Goal: Task Accomplishment & Management: Manage account settings

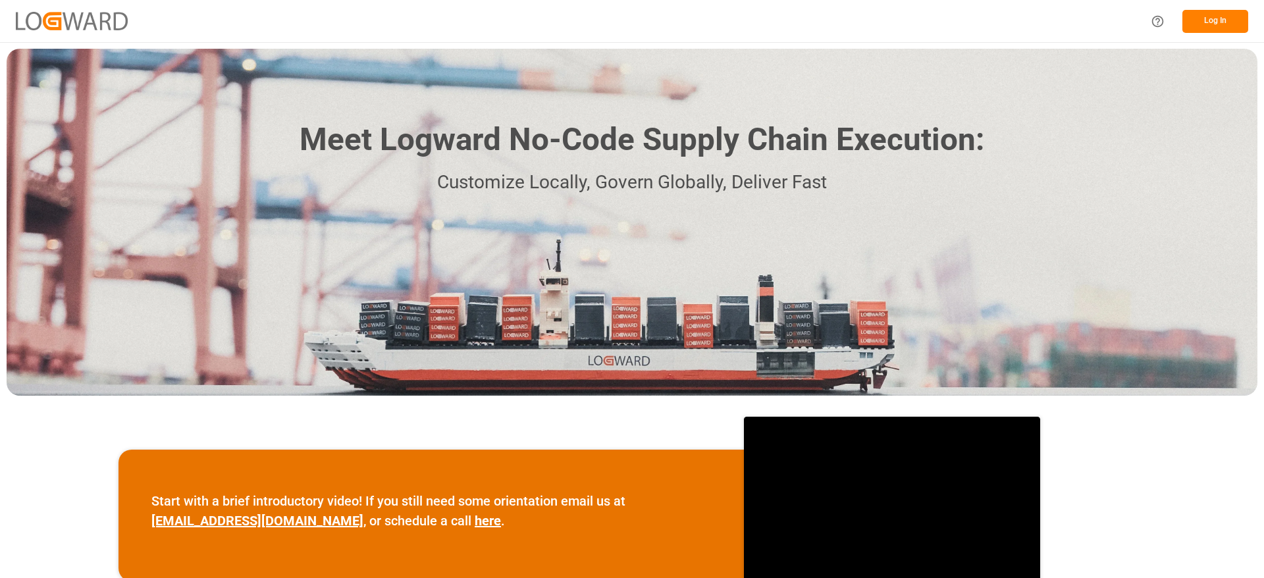
click at [1196, 18] on button "Log In" at bounding box center [1215, 21] width 66 height 23
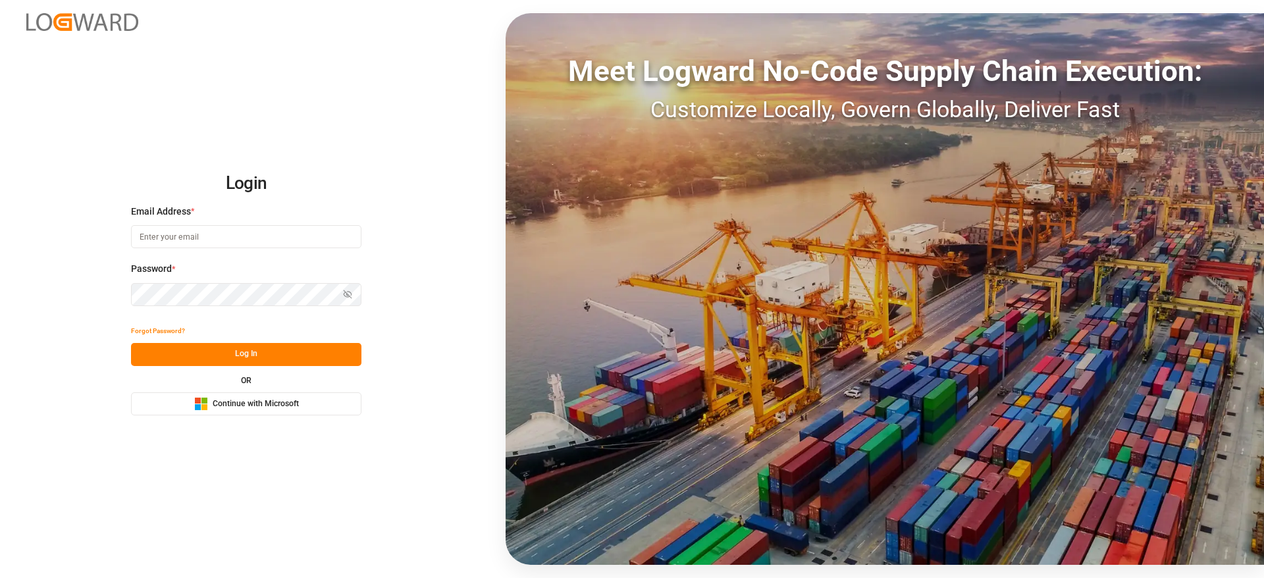
click at [317, 411] on button "Microsoft Logo Continue with Microsoft" at bounding box center [246, 403] width 230 height 23
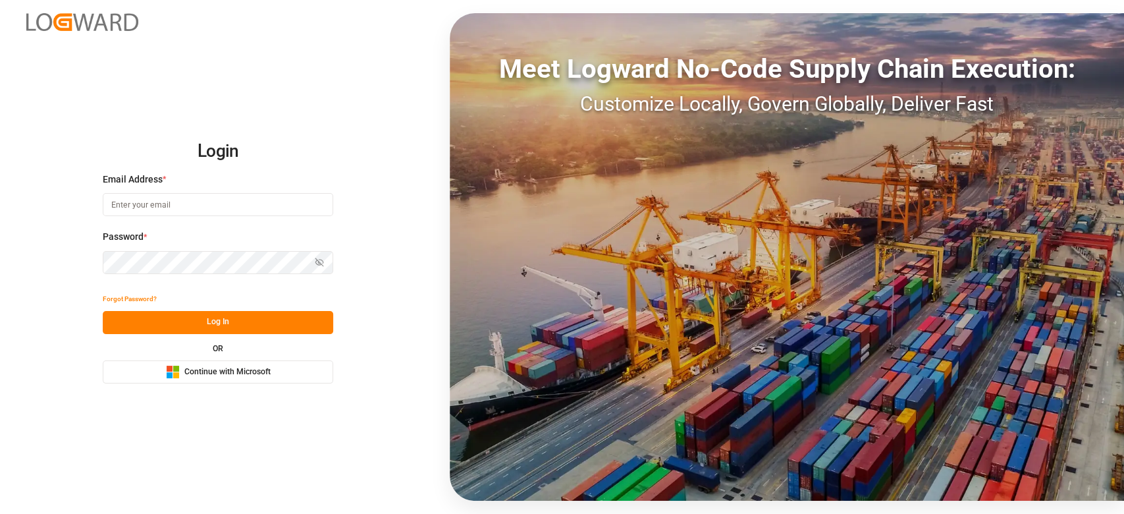
click at [231, 363] on button "Microsoft Logo Continue with Microsoft" at bounding box center [218, 371] width 230 height 23
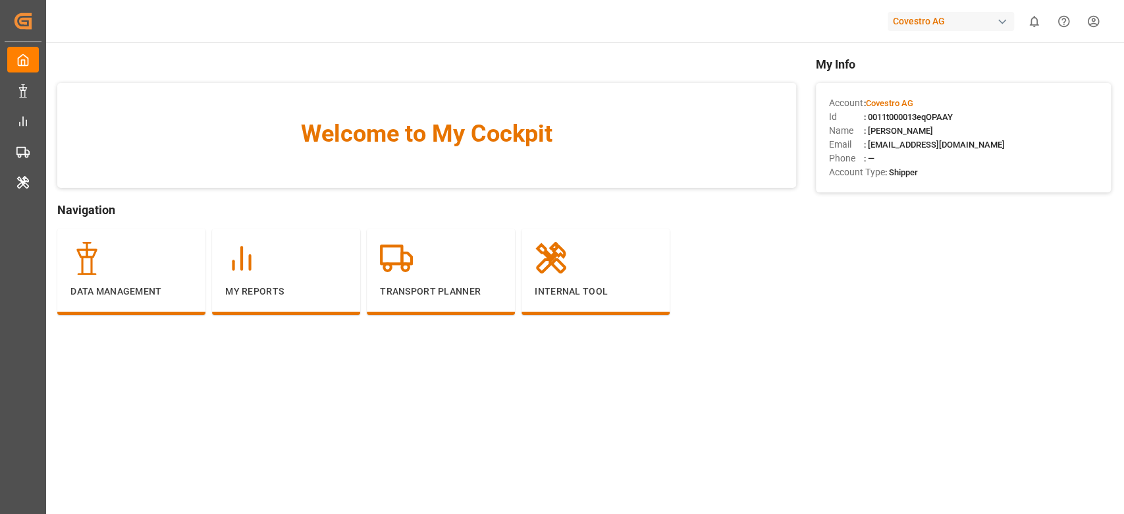
click at [961, 13] on div "Covestro AG" at bounding box center [950, 21] width 126 height 19
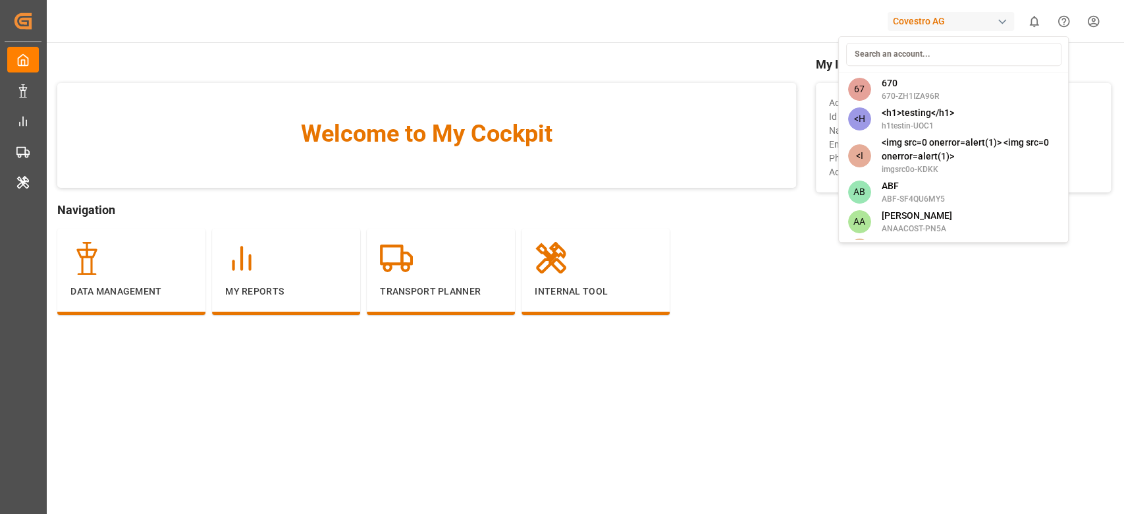
click at [886, 51] on input at bounding box center [952, 54] width 215 height 23
type input "e"
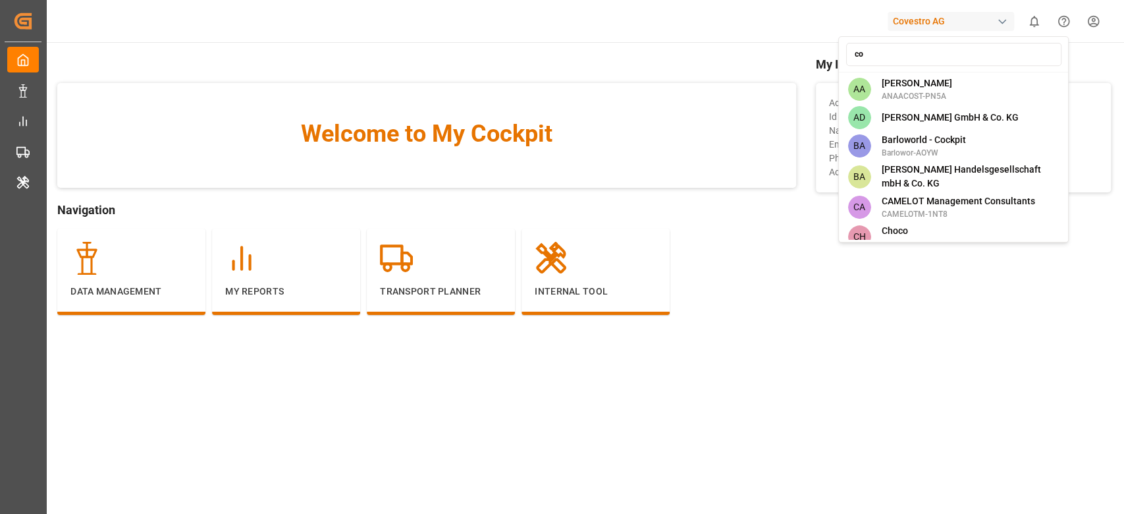
type input "c"
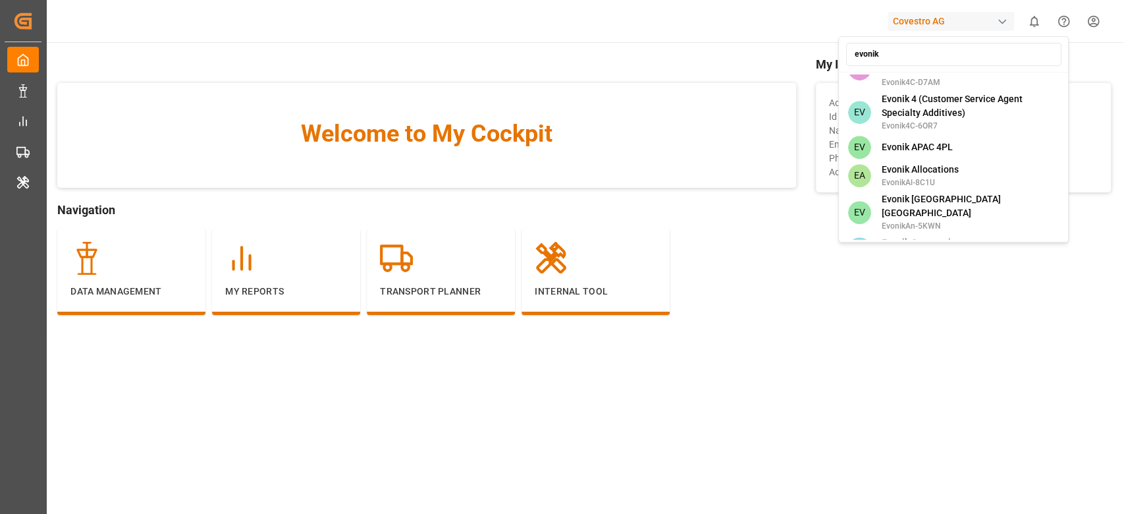
scroll to position [714, 0]
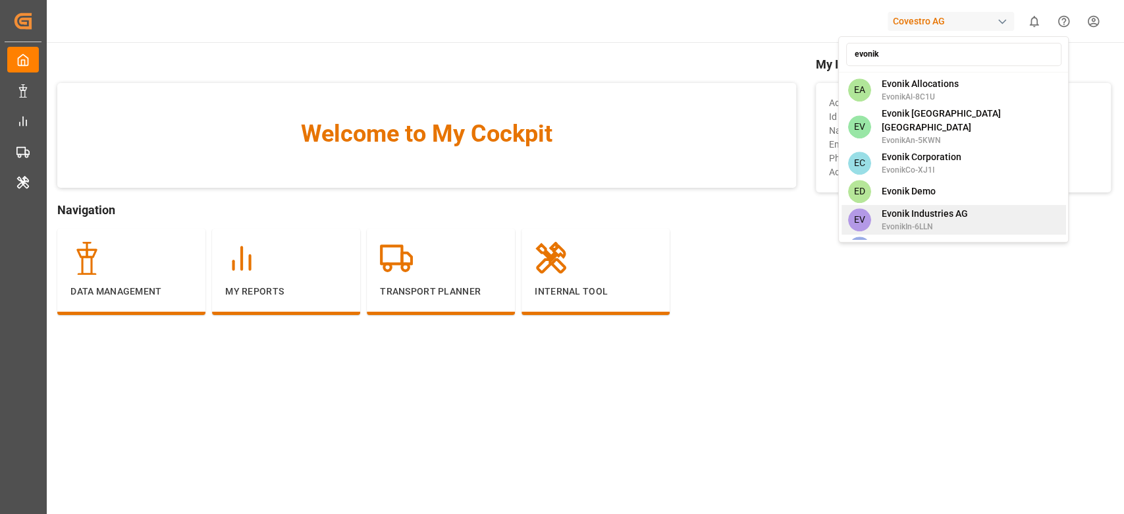
type input "evonik"
click at [935, 207] on span "Evonik Industries AG" at bounding box center [924, 214] width 86 height 14
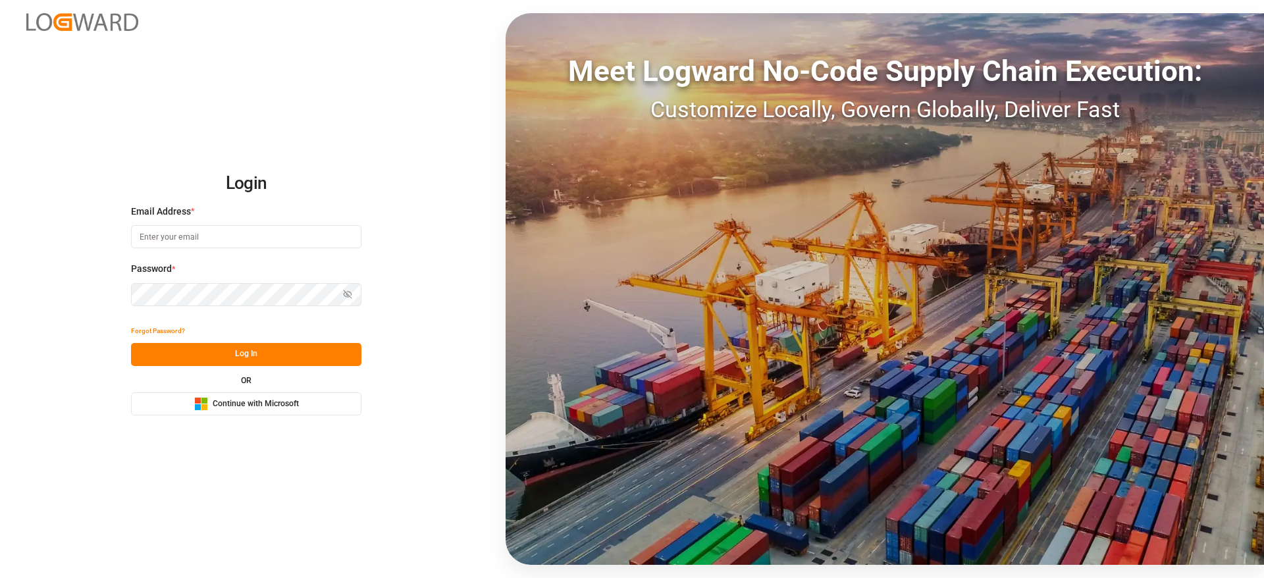
click at [296, 408] on span "Continue with Microsoft" at bounding box center [256, 404] width 86 height 12
